Goal: Task Accomplishment & Management: Use online tool/utility

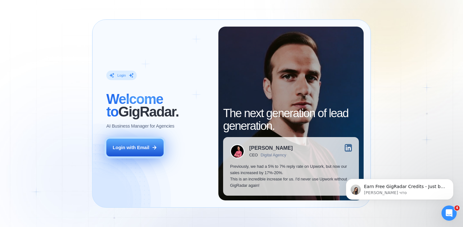
click at [139, 148] on div "Login with Email" at bounding box center [131, 147] width 37 height 6
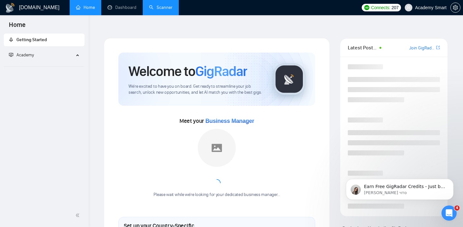
click at [157, 5] on link "Scanner" at bounding box center [160, 7] width 23 height 5
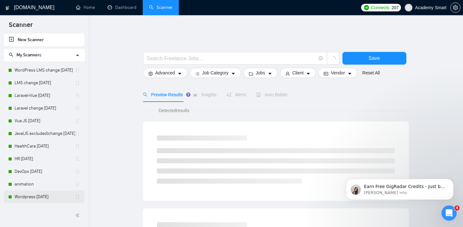
click at [34, 197] on link "Wordpress [DATE]" at bounding box center [45, 197] width 60 height 13
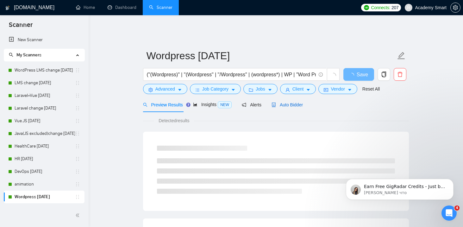
click at [295, 102] on span "Auto Bidder" at bounding box center [287, 104] width 31 height 5
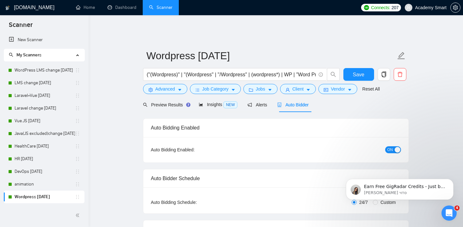
click at [388, 146] on span "ON" at bounding box center [391, 149] width 6 height 7
click at [361, 71] on span "Save" at bounding box center [358, 75] width 11 height 8
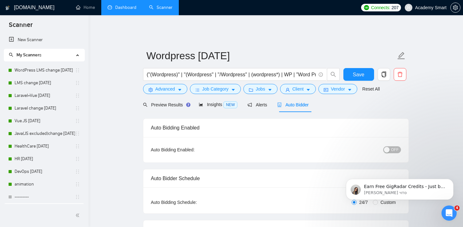
click at [119, 8] on link "Dashboard" at bounding box center [122, 7] width 29 height 5
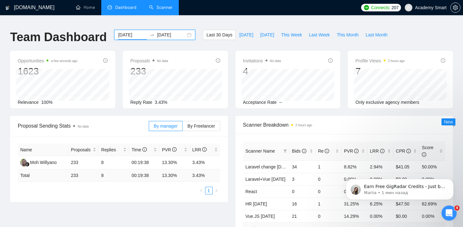
click at [129, 31] on input "2025-07-15" at bounding box center [132, 34] width 29 height 7
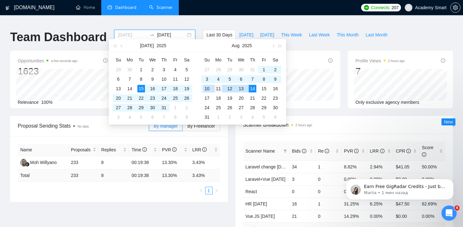
type input "2025-08-11"
click at [218, 88] on div "11" at bounding box center [219, 89] width 8 height 8
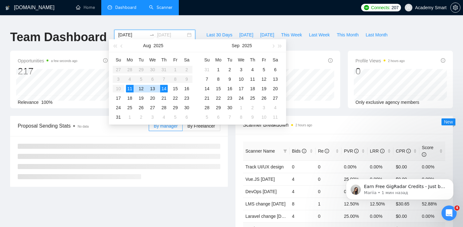
type input "2025-08-14"
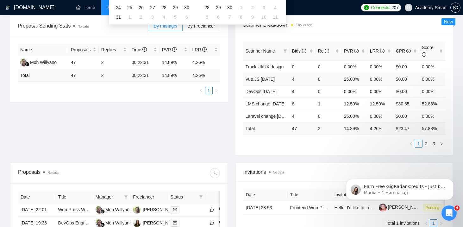
scroll to position [101, 0]
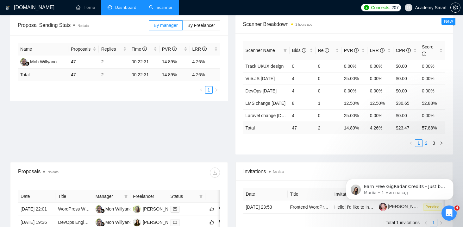
click at [426, 140] on link "2" at bounding box center [426, 143] width 7 height 7
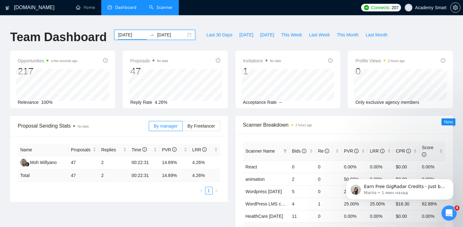
click at [125, 31] on input "2025-08-11" at bounding box center [132, 34] width 29 height 7
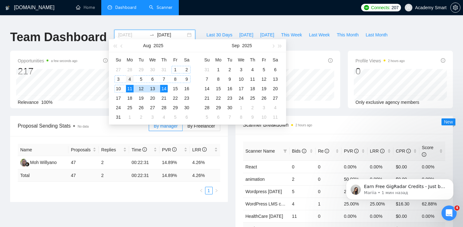
type input "2025-08-04"
click at [129, 77] on div "4" at bounding box center [130, 79] width 8 height 8
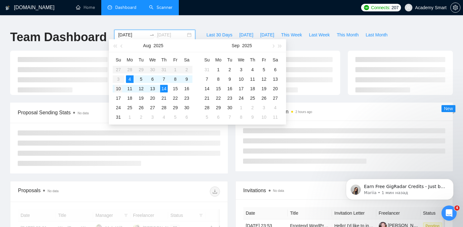
type input "2025-08-10"
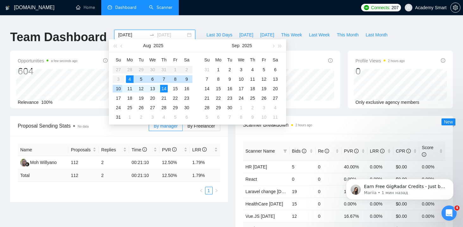
click at [118, 87] on div "10" at bounding box center [119, 89] width 8 height 8
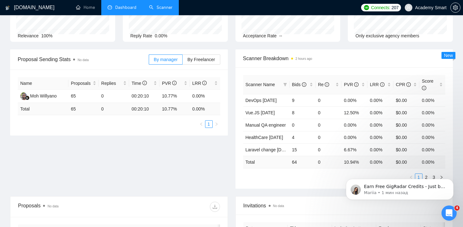
scroll to position [69, 0]
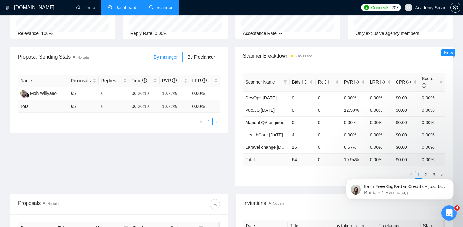
click at [423, 170] on body "Earn Free GigRadar Credits - Just by Sharing Your Story! 💬 Want more credits fo…" at bounding box center [400, 187] width 122 height 39
click at [422, 169] on body "Earn Free GigRadar Credits - Just by Sharing Your Story! 💬 Want more credits fo…" at bounding box center [400, 187] width 122 height 39
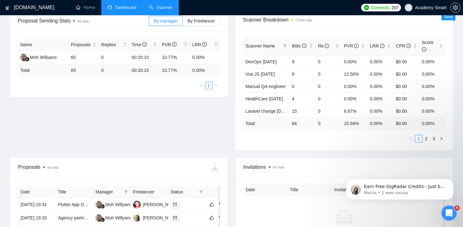
scroll to position [107, 0]
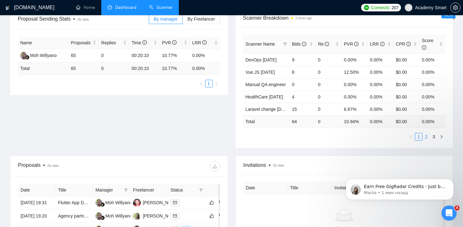
click at [426, 133] on link "2" at bounding box center [426, 136] width 7 height 7
click at [432, 133] on link "3" at bounding box center [434, 136] width 7 height 7
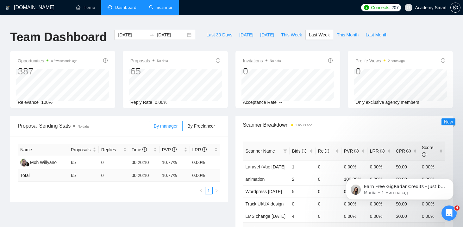
click at [155, 7] on link "Scanner" at bounding box center [160, 7] width 23 height 5
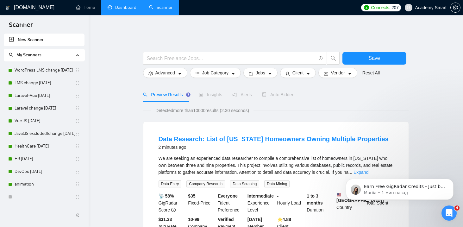
click at [119, 6] on link "Dashboard" at bounding box center [122, 7] width 29 height 5
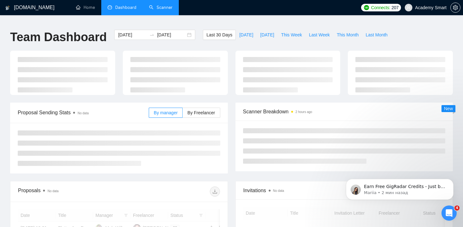
click at [154, 6] on link "Scanner" at bounding box center [160, 7] width 23 height 5
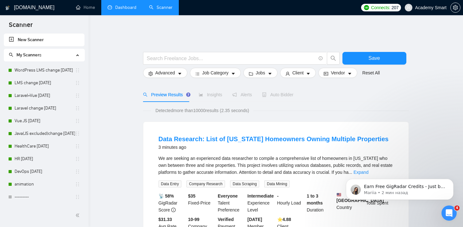
click at [113, 9] on link "Dashboard" at bounding box center [122, 7] width 29 height 5
